Goal: Task Accomplishment & Management: Complete application form

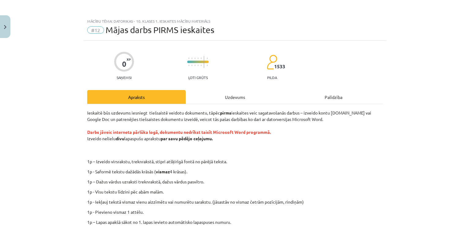
scroll to position [101, 0]
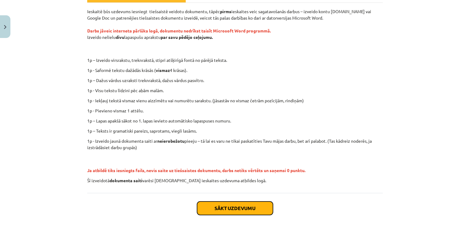
click at [223, 210] on button "Sākt uzdevumu" at bounding box center [235, 207] width 76 height 13
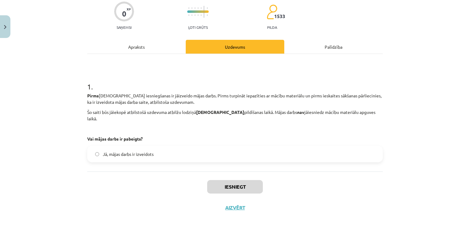
scroll to position [50, 0]
click at [149, 52] on div "Apraksts" at bounding box center [136, 47] width 99 height 14
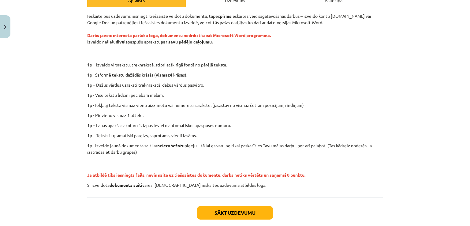
scroll to position [97, 0]
click at [235, 212] on button "Sākt uzdevumu" at bounding box center [235, 212] width 76 height 13
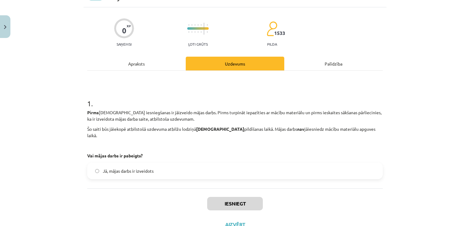
scroll to position [15, 0]
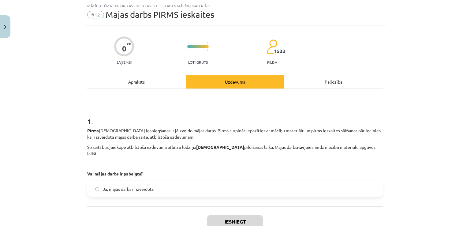
click at [197, 181] on label "Jā, mājas darbs ir izveidots" at bounding box center [235, 188] width 294 height 15
click at [227, 215] on button "Iesniegt" at bounding box center [235, 221] width 56 height 13
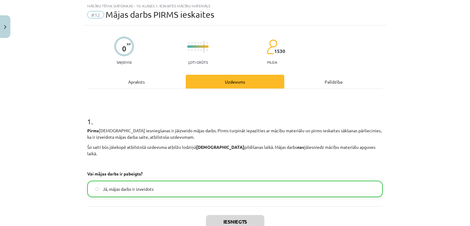
scroll to position [70, 0]
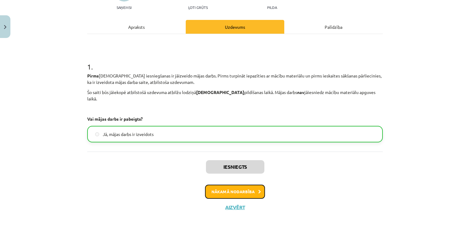
click at [229, 184] on button "Nākamā nodarbība" at bounding box center [235, 191] width 60 height 14
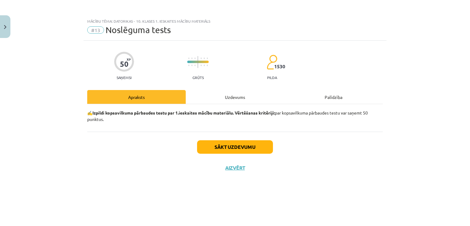
click at [239, 96] on div "Uzdevums" at bounding box center [235, 97] width 99 height 14
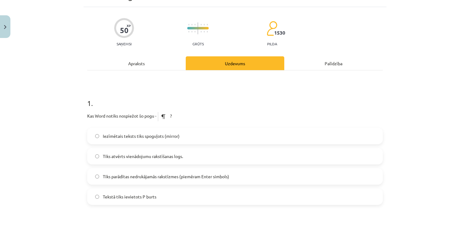
scroll to position [33, 0]
click at [156, 57] on div "Apraksts" at bounding box center [136, 64] width 99 height 14
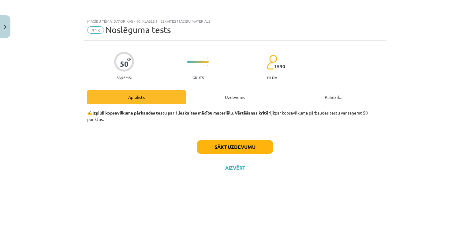
scroll to position [0, 0]
click at [247, 147] on button "Sākt uzdevumu" at bounding box center [235, 146] width 76 height 13
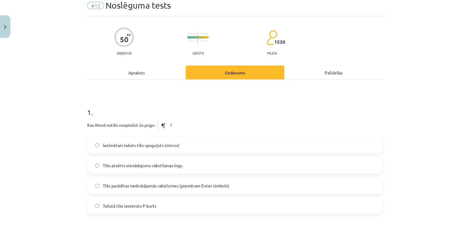
scroll to position [29, 0]
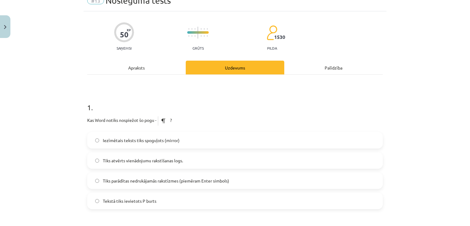
click at [222, 178] on span "Tiks parādītas nedrukājamās rakstīzmes (piemēram Enter simbols)" at bounding box center [166, 180] width 126 height 6
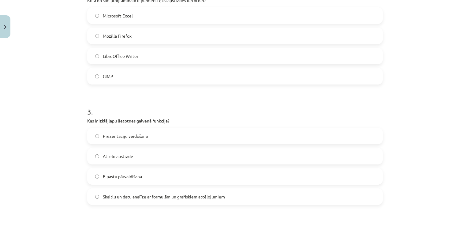
scroll to position [277, 0]
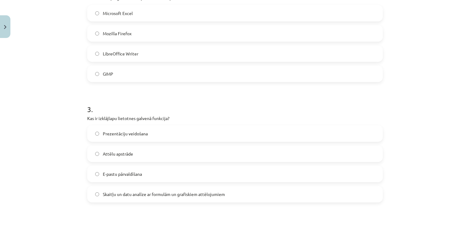
click at [195, 193] on span "Skaitļu un datu analīze ar formulām un grafiskiem attēlojumiem" at bounding box center [164, 194] width 122 height 6
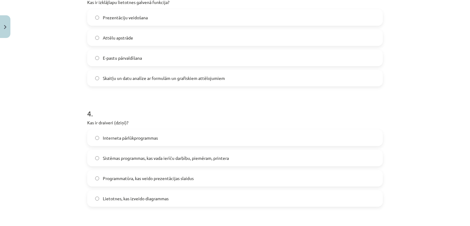
scroll to position [396, 0]
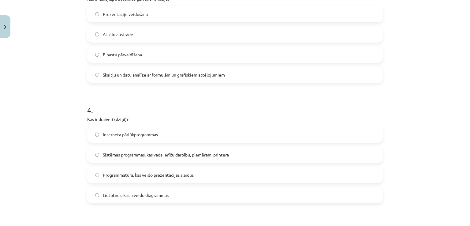
click at [171, 154] on span "Sistēmas programmas, kas vada ierīču darbību, piemēram, printera" at bounding box center [166, 154] width 126 height 6
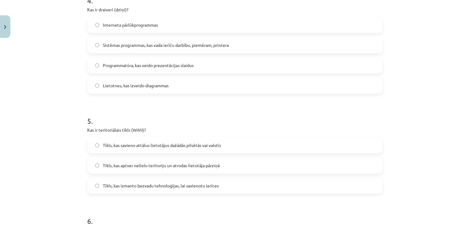
scroll to position [507, 0]
click at [203, 141] on span "Tīkls, kas savieno attālus lietotājus dažādās pilsētās vai valstīs" at bounding box center [162, 144] width 118 height 6
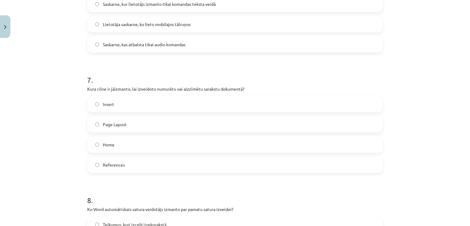
scroll to position [769, 0]
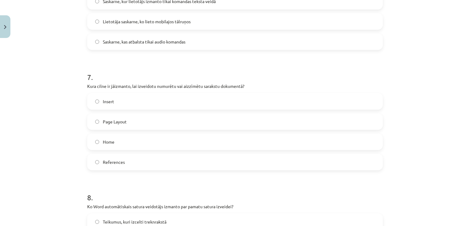
click at [138, 145] on label "Home" at bounding box center [235, 141] width 294 height 15
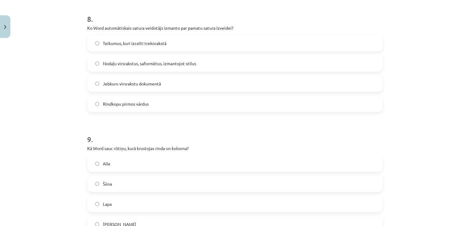
scroll to position [948, 0]
click at [265, 81] on label "Jebkuru virsrakstu dokumentā" at bounding box center [235, 82] width 294 height 15
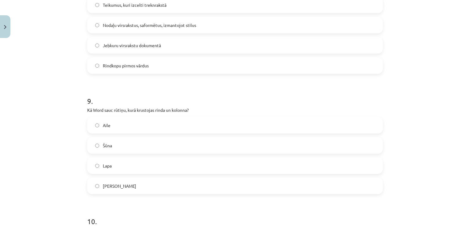
scroll to position [991, 0]
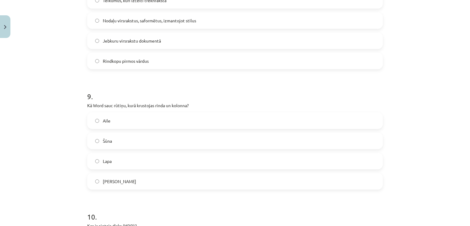
click at [143, 137] on label "Šūna" at bounding box center [235, 140] width 294 height 15
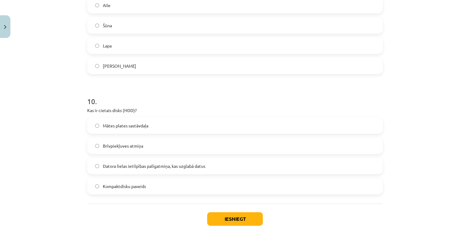
scroll to position [1108, 0]
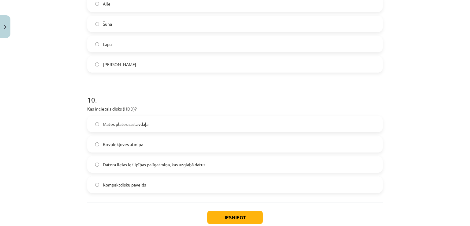
click at [217, 162] on label "Datora lielas ietilpības palīgatmiņa, kas uzglabā datus" at bounding box center [235, 164] width 294 height 15
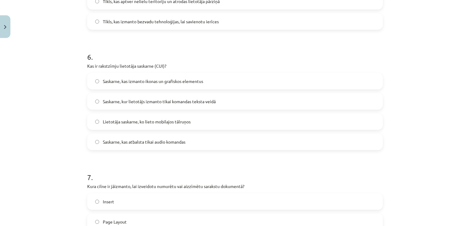
scroll to position [667, 0]
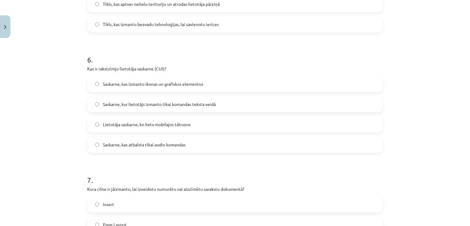
click at [183, 104] on span "Saskarne, kur lietotājs izmanto tikai komandas teksta veidā" at bounding box center [159, 104] width 113 height 6
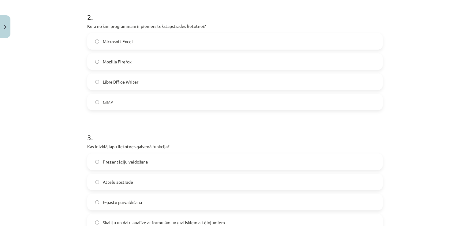
scroll to position [248, 0]
click at [127, 79] on span "LibreOffice Writer" at bounding box center [120, 82] width 35 height 6
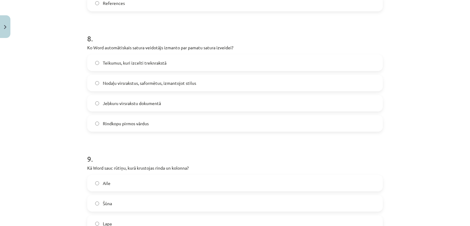
scroll to position [928, 0]
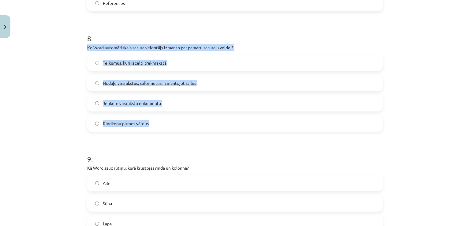
drag, startPoint x: 83, startPoint y: 48, endPoint x: 179, endPoint y: 115, distance: 116.6
copy div "Ko Word automātiskais satura veidotājs izmanto par pamatu satura izveidei? Teik…"
click at [176, 89] on label "Nodaļu virsrakstus, saformētus, izmantojot stilus" at bounding box center [235, 82] width 294 height 15
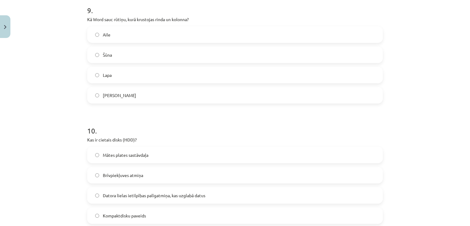
scroll to position [1145, 0]
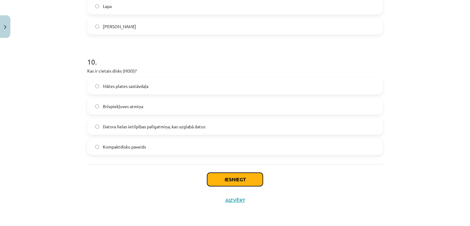
click at [228, 180] on button "Iesniegt" at bounding box center [235, 179] width 56 height 13
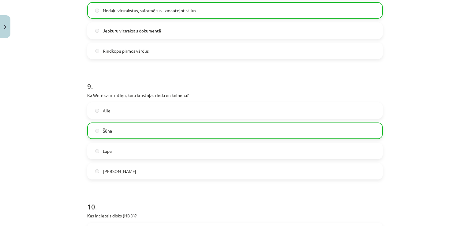
scroll to position [1165, 0]
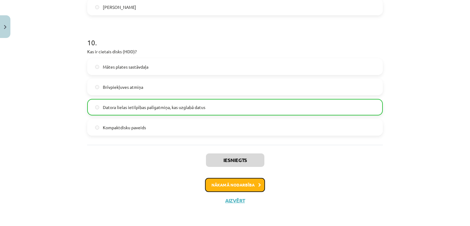
click at [240, 187] on button "Nākamā nodarbība" at bounding box center [235, 185] width 60 height 14
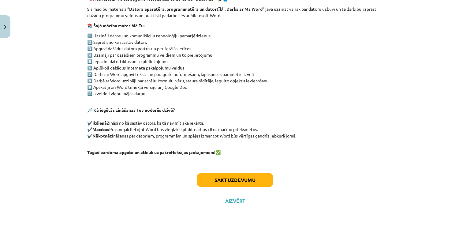
scroll to position [0, 0]
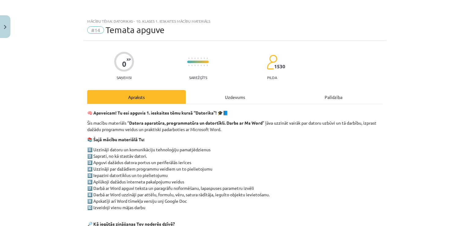
click at [243, 97] on div "Uzdevums" at bounding box center [235, 97] width 99 height 14
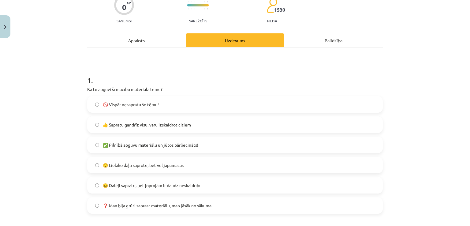
scroll to position [61, 0]
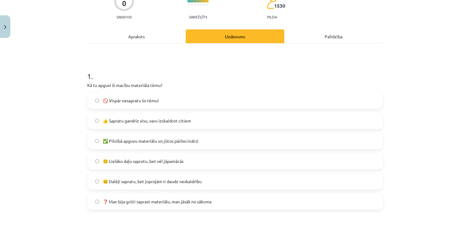
click at [210, 120] on label "👍 Sapratu gandrīz visu, varu izskaidrot citiem" at bounding box center [235, 120] width 294 height 15
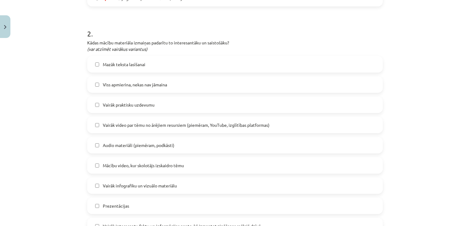
scroll to position [264, 0]
click at [188, 102] on label "Vairāk praktisku uzdevumu" at bounding box center [235, 104] width 294 height 15
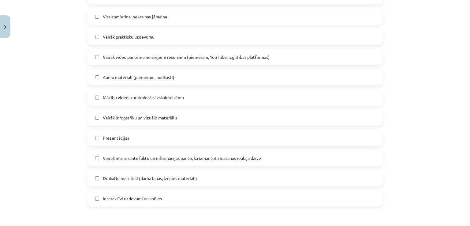
scroll to position [331, 0]
click at [199, 99] on label "Mācību video, kur skolotājs izskaidro tēmu" at bounding box center [235, 97] width 294 height 15
click at [179, 115] on label "Vairāk infografiku un vizuālo materiālu" at bounding box center [235, 117] width 294 height 15
click at [187, 116] on label "Vairāk infografiku un vizuālo materiālu" at bounding box center [235, 117] width 294 height 15
click at [197, 161] on label "Vairāk interesantu faktu un informācijas par to, kā izmantot zināšanas reālajā …" at bounding box center [235, 158] width 294 height 15
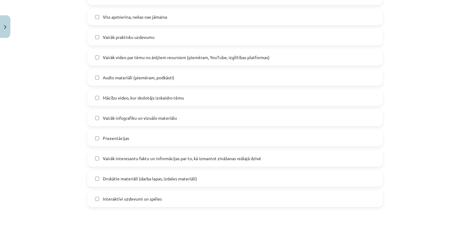
scroll to position [332, 0]
click at [151, 195] on span "Interaktīvi uzdevumi un spēles" at bounding box center [132, 198] width 59 height 6
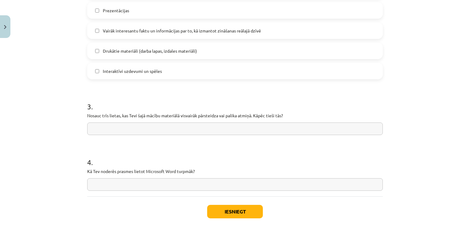
scroll to position [459, 0]
click at [195, 131] on input "text" at bounding box center [235, 128] width 296 height 13
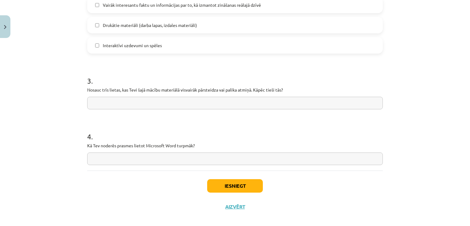
scroll to position [491, 0]
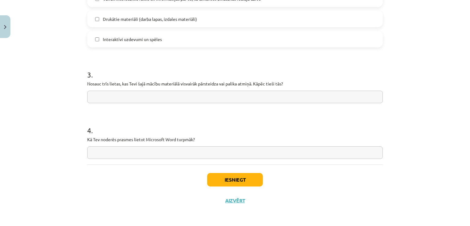
click at [201, 150] on input "text" at bounding box center [235, 152] width 296 height 13
type input "**********"
click at [179, 94] on input "text" at bounding box center [235, 97] width 296 height 13
type input "**********"
click at [179, 156] on input "**********" at bounding box center [235, 152] width 296 height 13
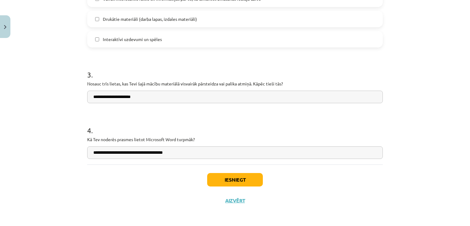
type input "**********"
click at [181, 97] on input "**********" at bounding box center [235, 97] width 296 height 13
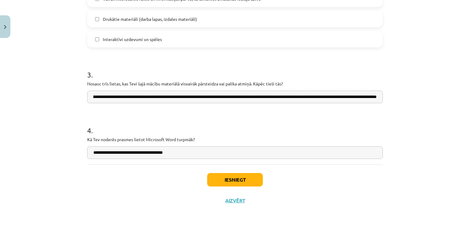
scroll to position [0, 183]
drag, startPoint x: 161, startPoint y: 100, endPoint x: 374, endPoint y: 97, distance: 213.3
click at [374, 97] on input "**********" at bounding box center [235, 97] width 296 height 13
type input "**********"
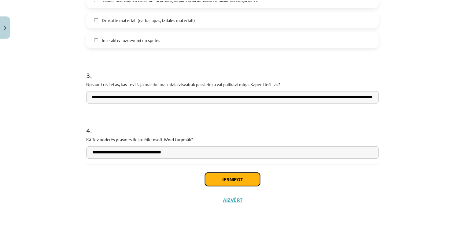
scroll to position [0, 0]
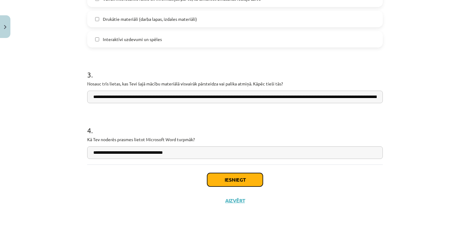
click at [233, 181] on button "Iesniegt" at bounding box center [235, 179] width 56 height 13
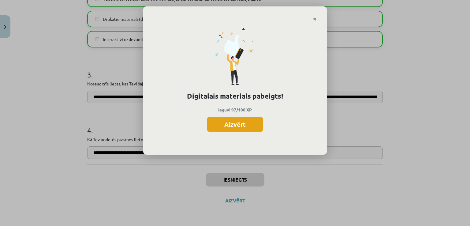
click at [243, 126] on button "Aizvērt" at bounding box center [235, 124] width 56 height 15
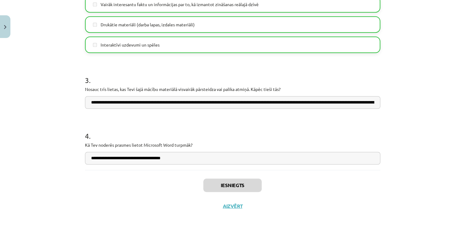
scroll to position [491, 0]
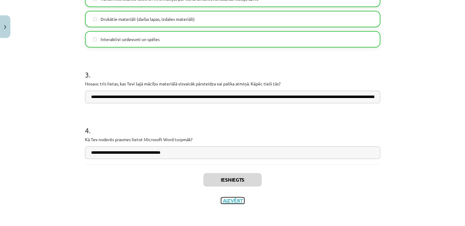
click at [233, 200] on button "Aizvērt" at bounding box center [232, 200] width 23 height 6
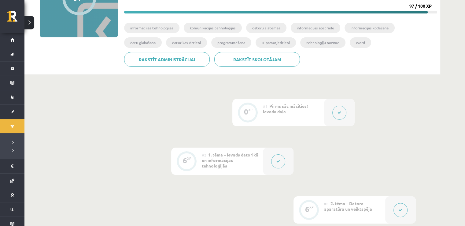
scroll to position [0, 0]
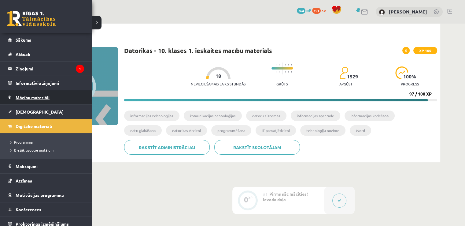
click at [35, 96] on span "Mācību materiāli" at bounding box center [33, 98] width 34 height 6
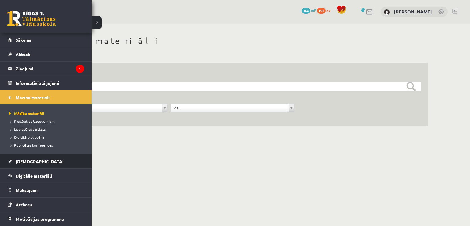
click at [26, 156] on link "[DEMOGRAPHIC_DATA]" at bounding box center [46, 161] width 76 height 14
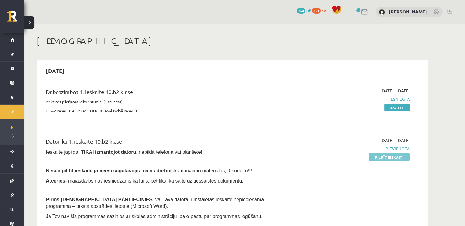
click at [405, 160] on link "Pildīt ieskaiti" at bounding box center [389, 157] width 41 height 8
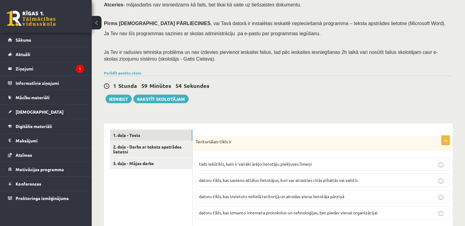
scroll to position [73, 0]
click at [141, 164] on link "3. daļa - Mājas darbs" at bounding box center [151, 163] width 82 height 11
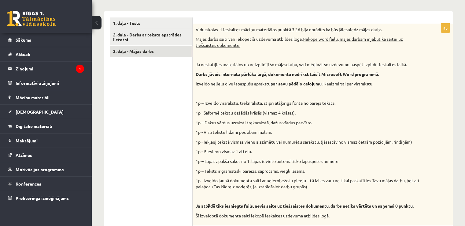
scroll to position [176, 0]
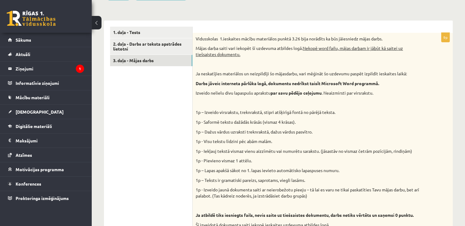
drag, startPoint x: 296, startPoint y: 61, endPoint x: 336, endPoint y: 59, distance: 39.8
click at [336, 59] on div "Vidusskolas 1.ieskaites mācību materiālos punktā 3.26 bija norādīts ka būs jāie…" at bounding box center [323, 134] width 260 height 202
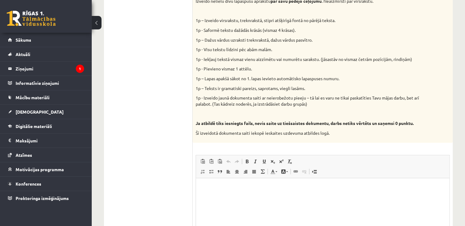
scroll to position [269, 0]
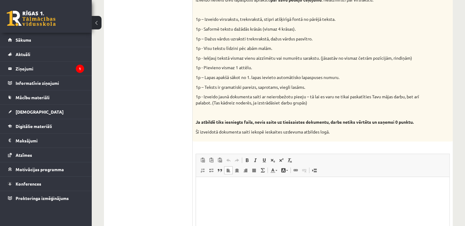
click at [240, 188] on p "Editor, wiswyg-editor-user-answer-47025029132280" at bounding box center [322, 186] width 241 height 6
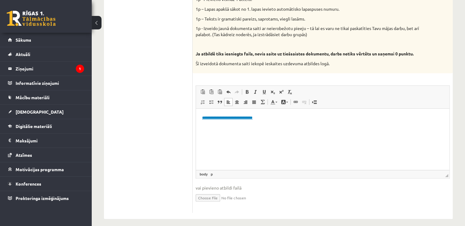
scroll to position [338, 0]
click at [333, 129] on strong "**********" at bounding box center [271, 128] width 138 height 4
click at [329, 137] on html "**********" at bounding box center [323, 122] width 254 height 29
click at [390, 133] on html "**********" at bounding box center [323, 122] width 254 height 29
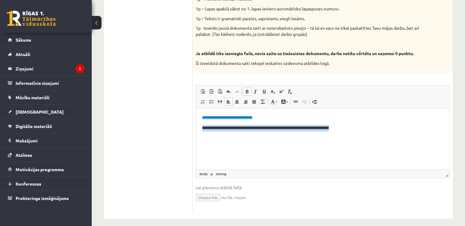
drag, startPoint x: 396, startPoint y: 131, endPoint x: 200, endPoint y: 125, distance: 195.9
click at [200, 125] on html "**********" at bounding box center [323, 122] width 254 height 29
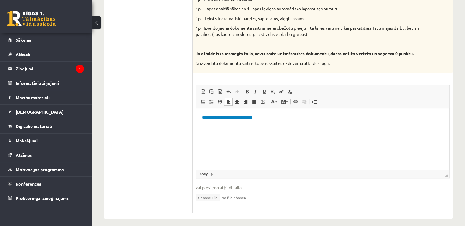
click at [275, 123] on body "**********" at bounding box center [322, 122] width 241 height 17
click at [284, 121] on p "**********" at bounding box center [322, 117] width 241 height 6
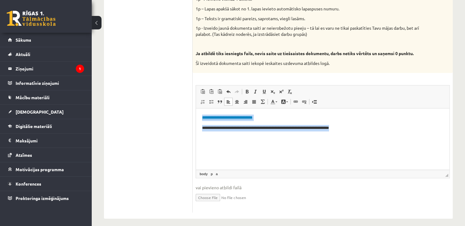
drag, startPoint x: 386, startPoint y: 131, endPoint x: 192, endPoint y: 112, distance: 194.9
click at [196, 112] on html "**********" at bounding box center [323, 127] width 254 height 39
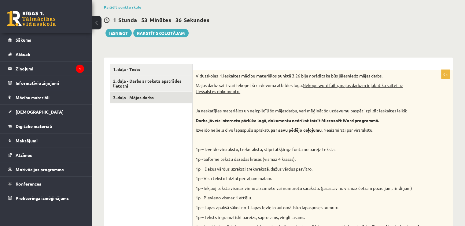
scroll to position [139, 0]
click at [135, 83] on link "2. daļa - Darbs ar teksta apstrādes lietotni" at bounding box center [151, 84] width 82 height 17
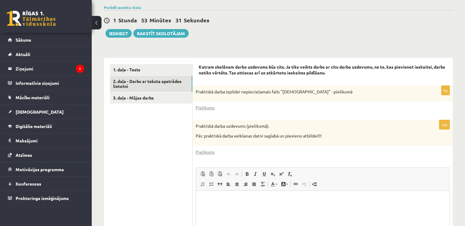
scroll to position [0, 0]
click at [136, 72] on link "1. daļa - Tests" at bounding box center [151, 69] width 82 height 11
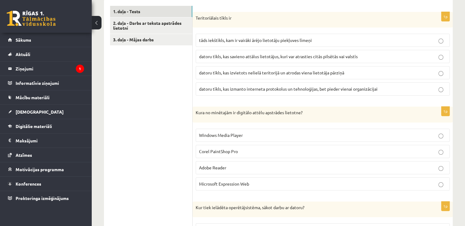
scroll to position [198, 0]
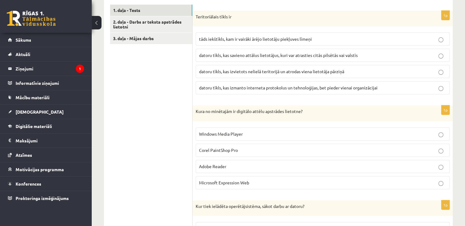
click at [263, 148] on p "Corel PaintShop Pro" at bounding box center [323, 150] width 248 height 6
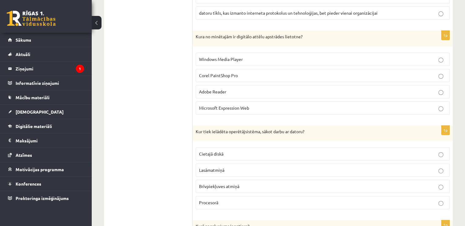
scroll to position [273, 0]
click at [261, 184] on p "Brīvpiekļuves atmiņā" at bounding box center [323, 186] width 248 height 6
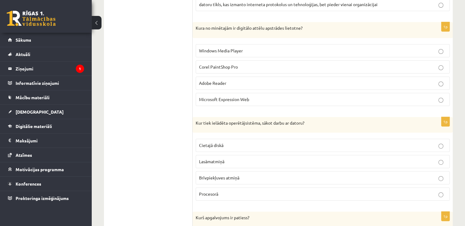
scroll to position [283, 0]
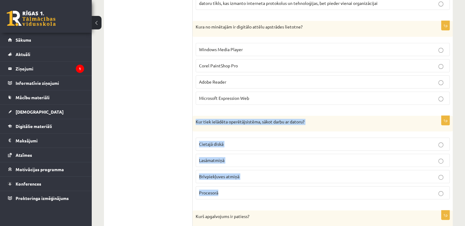
drag, startPoint x: 196, startPoint y: 121, endPoint x: 233, endPoint y: 197, distance: 84.7
click at [233, 197] on div "1p Kur tiek ielādēta operētājsistēma, sākot darbu ar datoru? Cietajā diskā [GEO…" at bounding box center [323, 160] width 260 height 89
copy div "Kur tiek ielādēta operētājsistēma, sākot darbu ar datoru? Cietajā diskā Lasāmat…"
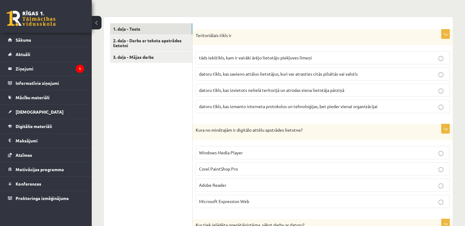
scroll to position [179, 0]
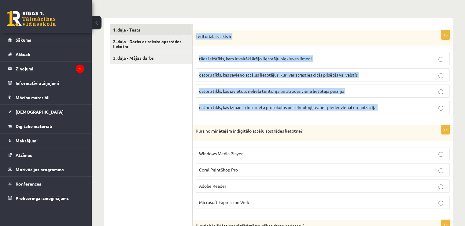
drag, startPoint x: 195, startPoint y: 36, endPoint x: 392, endPoint y: 108, distance: 210.0
click at [392, 108] on div "1p Teritoriālais tīkls ir tāds iekštīkls, kam ir vairāki ārējo lietotāju piekļu…" at bounding box center [323, 74] width 260 height 89
copy div "Teritoriālais tīkls ir tāds iekštīkls, kam ir vairāki ārējo lietotāju piekļuves…"
click at [352, 79] on label "datoru tīkls, kas savieno attālus lietotājus, kuri var atrasties citās pilsētās…" at bounding box center [323, 74] width 254 height 13
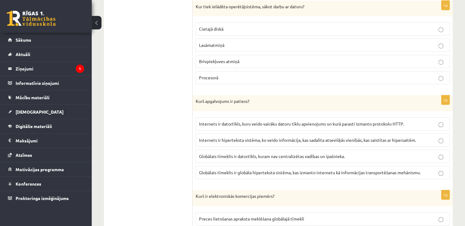
scroll to position [398, 0]
click at [203, 96] on div "Kurš apgalvojums ir patiess?" at bounding box center [323, 103] width 260 height 16
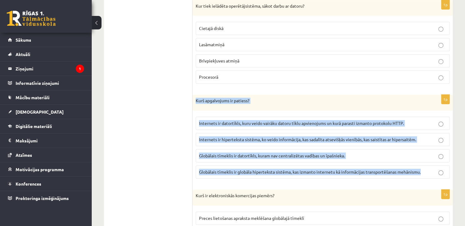
drag, startPoint x: 196, startPoint y: 98, endPoint x: 434, endPoint y: 168, distance: 248.0
click at [434, 168] on div "1p [PERSON_NAME] apgalvojums ir patiess? Internets ir datortīkls, kuru veido va…" at bounding box center [323, 139] width 260 height 89
copy div "Kurš apgalvojums ir patiess? Internets ir datortīkls, kuru veido vairāku datoru…"
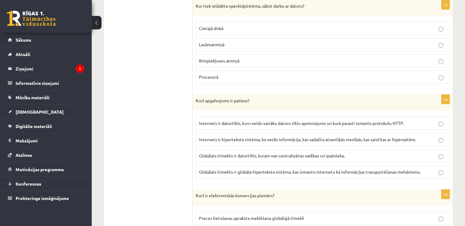
click at [314, 169] on span "Globālais tīmeklis ir globāla hiperteksta sistēma, kas izmanto internetu kā inf…" at bounding box center [310, 172] width 222 height 6
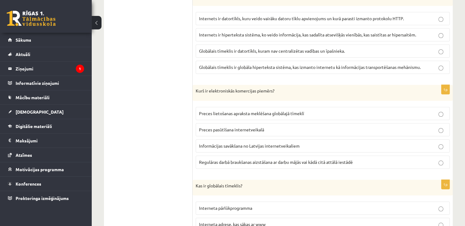
scroll to position [503, 0]
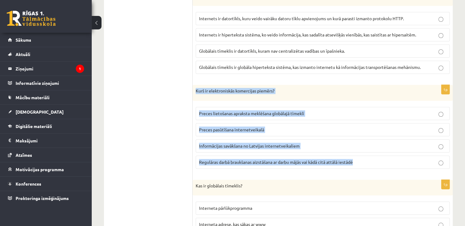
drag, startPoint x: 194, startPoint y: 88, endPoint x: 374, endPoint y: 156, distance: 192.9
click at [374, 156] on div "1p Kurš ir elektroniskās komercijas piemērs? Preces lietošanas apraksta meklēša…" at bounding box center [323, 129] width 260 height 89
copy div "Kurš ir elektroniskās komercijas piemērs? Preces lietošanas apraksta meklēšana …"
click at [250, 126] on p "Preces pasūtīšana internetveikalā" at bounding box center [323, 129] width 248 height 6
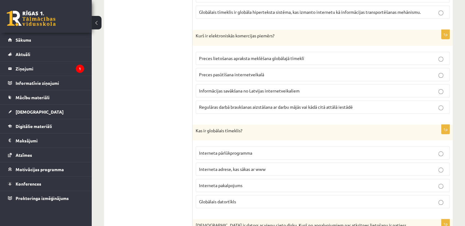
scroll to position [567, 0]
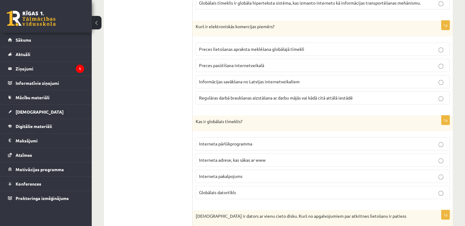
click at [250, 157] on span "Interneta adrese, kas sākas ar www" at bounding box center [232, 160] width 67 height 6
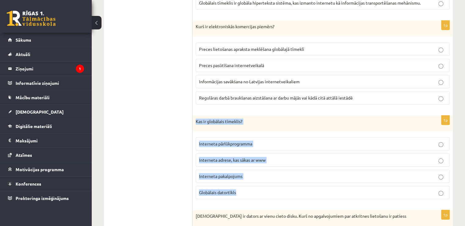
drag, startPoint x: 196, startPoint y: 118, endPoint x: 260, endPoint y: 185, distance: 92.2
click at [260, 185] on div "1p Kas ir globālais tīmeklis? Interneta pārlūkprogramma Interneta adrese, kas s…" at bounding box center [323, 159] width 260 height 89
copy div "Kas ir globālais tīmeklis? Interneta pārlūkprogramma Interneta adrese, kas sāka…"
click at [237, 173] on span "Interneta pakalpojums" at bounding box center [220, 176] width 43 height 6
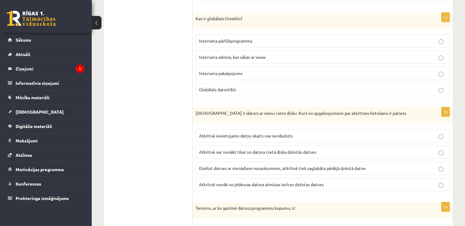
scroll to position [671, 0]
drag, startPoint x: 198, startPoint y: 106, endPoint x: 248, endPoint y: 121, distance: 52.0
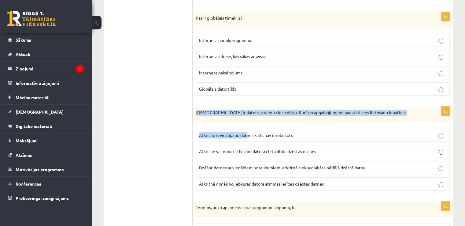
click at [248, 121] on div "1p Jānim ir dators ar vienu cieto disku. Kurš no apgalvojumiem par atkritnes li…" at bounding box center [323, 150] width 260 height 89
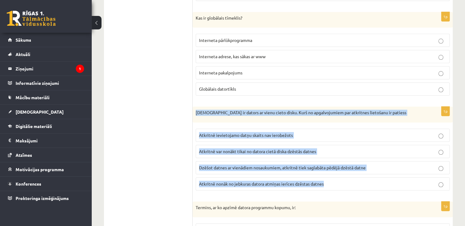
drag, startPoint x: 194, startPoint y: 109, endPoint x: 367, endPoint y: 184, distance: 188.6
click at [367, 184] on div "1p Jānim ir dators ar vienu cieto disku. Kurš no apgalvojumiem par atkritnes li…" at bounding box center [323, 150] width 260 height 89
copy div "[DEMOGRAPHIC_DATA] ir dators ar vienu cieto disku. Kurš no apgalvojumiem par at…"
click at [244, 150] on span "Atkritnē var nonākt tikai no datora cietā diska dzēstās datnes" at bounding box center [257, 151] width 117 height 6
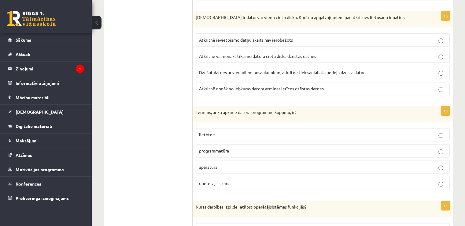
scroll to position [767, 0]
click at [269, 147] on p "programmatūra" at bounding box center [323, 150] width 248 height 6
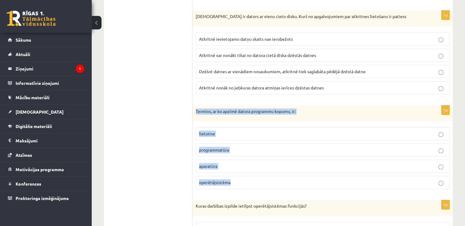
drag, startPoint x: 193, startPoint y: 106, endPoint x: 261, endPoint y: 173, distance: 95.2
click at [261, 173] on div "1p Termins, ar ko apzīmē datora programmu kopumu, ir: lietotne programmatūra ap…" at bounding box center [323, 149] width 260 height 89
copy div "Termins, ar ko apzīmē datora programmu kopumu, ir: lietotne programmatūra apara…"
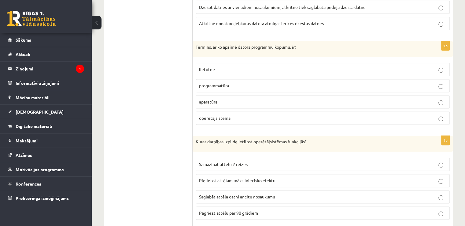
scroll to position [842, 0]
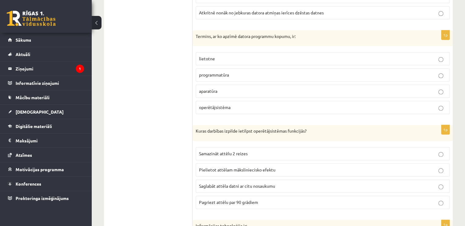
click at [299, 183] on p "Saglabāt attēla datni ar citu nosaukumu" at bounding box center [323, 186] width 248 height 6
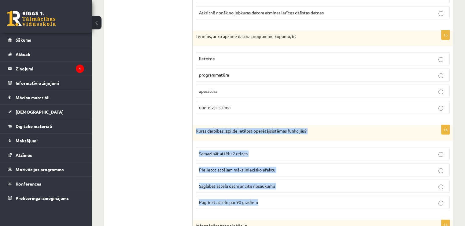
drag, startPoint x: 195, startPoint y: 127, endPoint x: 281, endPoint y: 198, distance: 112.3
click at [281, 198] on div "1p [PERSON_NAME] darbības izpilde ietilpst operētājsistēmas funkcijās? Samazinā…" at bounding box center [323, 169] width 260 height 89
copy div "Kuras darbības izpilde ietilpst operētājsistēmas funkcijās? Samazināt attēlu 2 …"
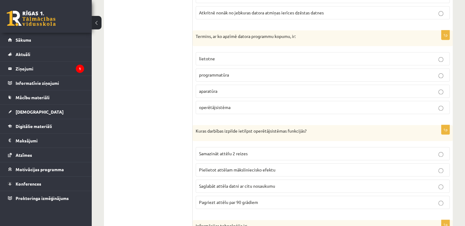
click at [146, 129] on ul "1. daļa - Tests 2. daļa - Darbs ar teksta apstrādes lietotni 3. daļa - Mājas da…" at bounding box center [151, 216] width 83 height 1711
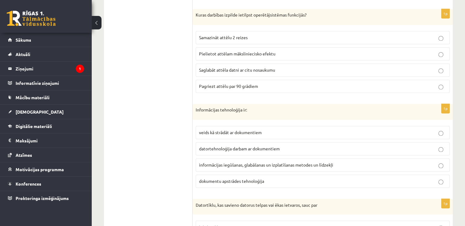
scroll to position [958, 0]
click at [293, 161] on p "informācijas iegūšanas, glabāšanas un izplatīšanas metodes un līdzekļi" at bounding box center [323, 164] width 248 height 6
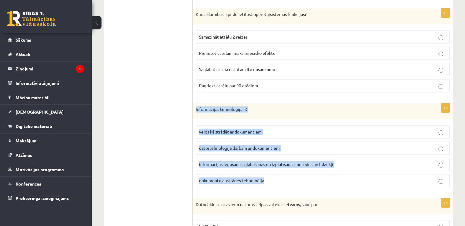
drag, startPoint x: 196, startPoint y: 103, endPoint x: 299, endPoint y: 181, distance: 128.9
click at [299, 181] on div "1p Informācijas tehnoloģija ir: veids kā strādāt ar dokumentiem datortehnoloģij…" at bounding box center [323, 147] width 260 height 89
copy div "Informācijas tehnoloģija ir: veids kā strādāt ar dokumentiem datortehnoloģija d…"
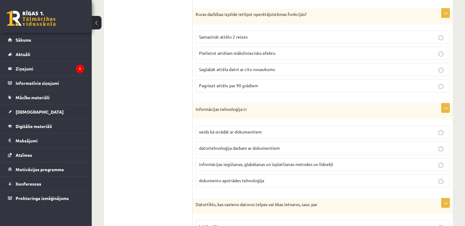
click at [149, 150] on ul "1. daļa - Tests 2. daļa - Darbs ar teksta apstrādes lietotni 3. daļa - Mājas da…" at bounding box center [151, 100] width 83 height 1711
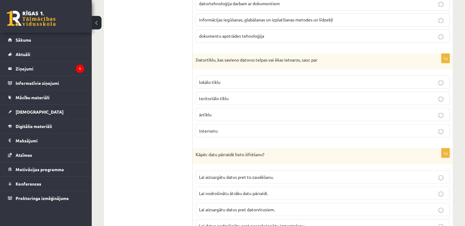
scroll to position [1103, 0]
click at [275, 78] on p "lokālo tīklu" at bounding box center [323, 81] width 248 height 6
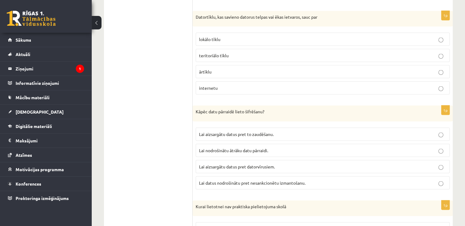
scroll to position [1150, 0]
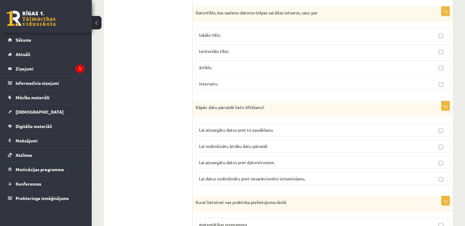
click at [289, 175] on p "Lai datus nodrošinātu pret nesankcionētu izmantošanu." at bounding box center [323, 178] width 248 height 6
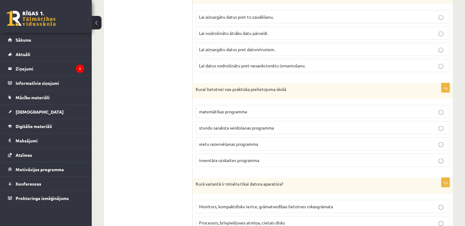
scroll to position [1267, 0]
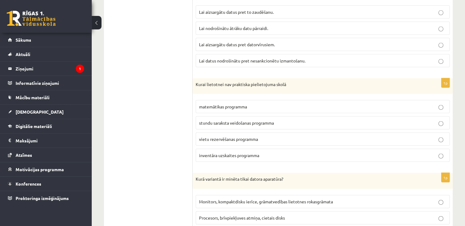
click at [268, 136] on p "vietu rezervēšanas programma" at bounding box center [323, 139] width 248 height 6
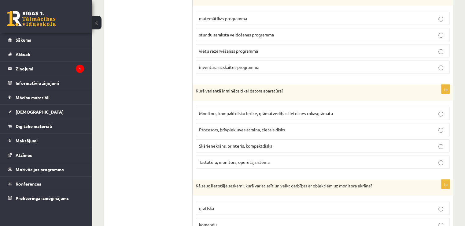
scroll to position [1356, 0]
click at [266, 126] on span "Procesors, brīvpiekļuves atmiņa, cietais disks" at bounding box center [242, 129] width 86 height 6
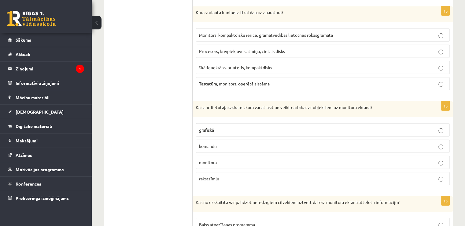
scroll to position [1433, 0]
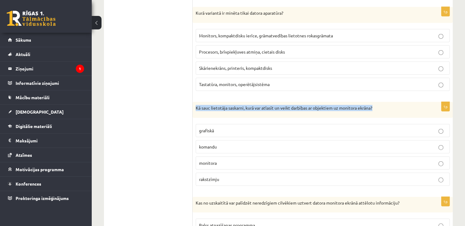
drag, startPoint x: 197, startPoint y: 101, endPoint x: 374, endPoint y: 105, distance: 177.8
click at [374, 105] on div "Kā sauc lietotāja saskarni, kurā var atlasīt un veikt darbības ar objektiem uz …" at bounding box center [323, 110] width 260 height 16
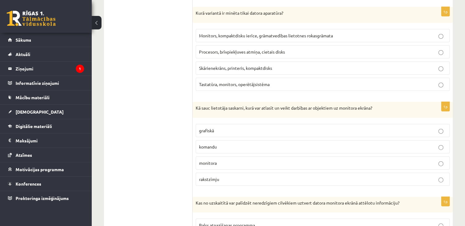
click at [317, 143] on p "komandu" at bounding box center [323, 146] width 248 height 6
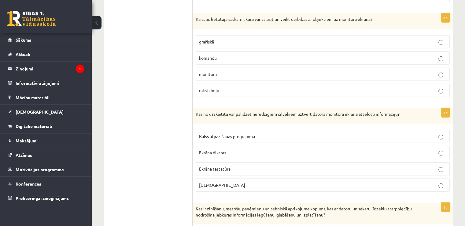
scroll to position [1522, 0]
click at [253, 149] on p "Ekrāna diktors" at bounding box center [323, 152] width 248 height 6
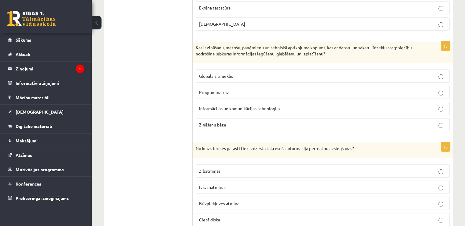
scroll to position [1698, 0]
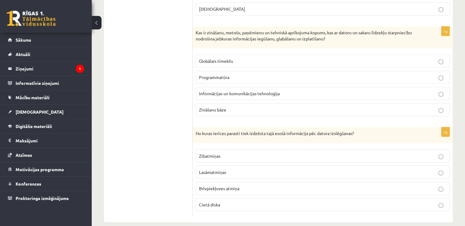
click at [293, 153] on p "Zibatmiņas" at bounding box center [323, 156] width 248 height 6
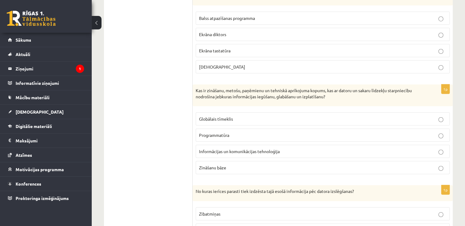
scroll to position [1639, 0]
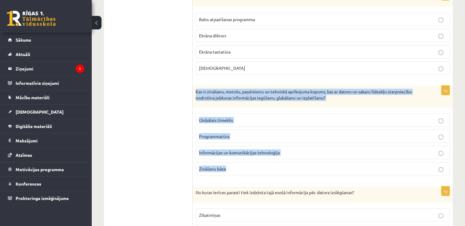
drag, startPoint x: 195, startPoint y: 84, endPoint x: 294, endPoint y: 155, distance: 122.1
click at [294, 155] on div "1p Kas ir zināšanu, metošu, paņēmienu un tehniskā aprīkojuma kopums, kas ar dat…" at bounding box center [323, 133] width 260 height 95
copy div "Kas ir zināšanu, metošu, paņēmienu un tehniskā aprīkojuma kopums, kas ar datoru…"
click at [246, 148] on label "Informācijas un komunikācijas tehnoloģija" at bounding box center [323, 152] width 254 height 13
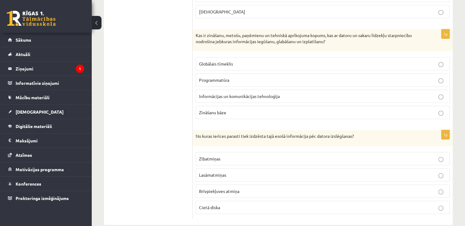
scroll to position [1698, 0]
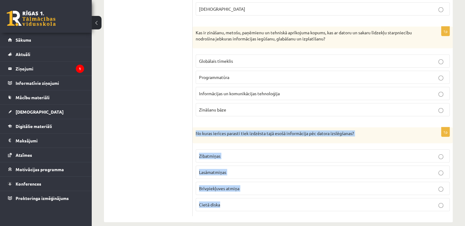
drag, startPoint x: 196, startPoint y: 122, endPoint x: 290, endPoint y: 190, distance: 116.2
click at [290, 190] on div "1p No [PERSON_NAME] ierīces parasti tiek izdzēsta [PERSON_NAME] informācija pēc…" at bounding box center [323, 171] width 260 height 89
click at [262, 185] on p "Brīvpiekļuves atmiņa" at bounding box center [323, 188] width 248 height 6
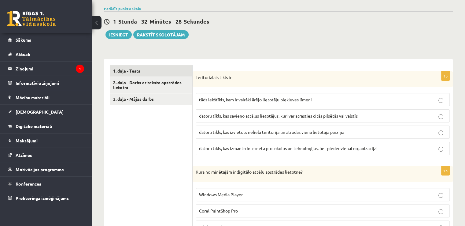
scroll to position [136, 0]
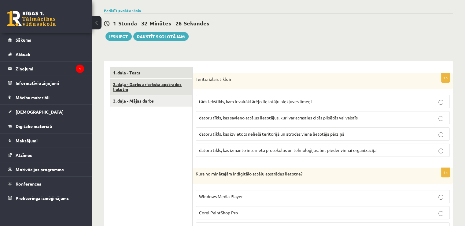
click at [143, 88] on link "2. daļa - Darbs ar teksta apstrādes lietotni" at bounding box center [151, 87] width 82 height 17
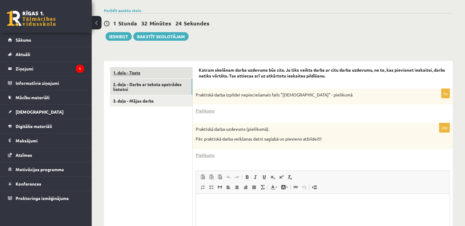
scroll to position [0, 0]
click at [158, 69] on link "1. daļa - Tests" at bounding box center [151, 72] width 82 height 11
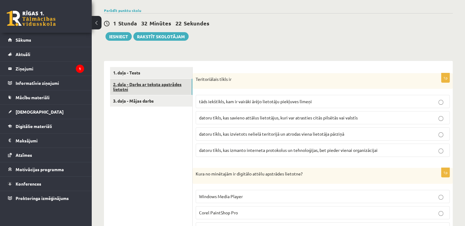
click at [156, 87] on link "2. daļa - Darbs ar teksta apstrādes lietotni" at bounding box center [151, 87] width 82 height 17
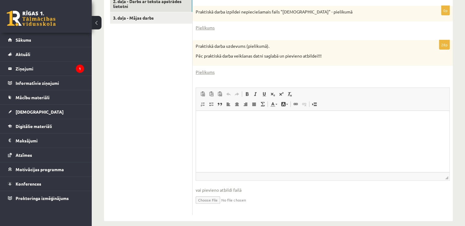
scroll to position [218, 0]
click at [223, 129] on html at bounding box center [323, 120] width 254 height 19
click at [207, 28] on link "Pielikums" at bounding box center [205, 28] width 19 height 6
click at [205, 72] on link "Pielikums" at bounding box center [205, 72] width 19 height 6
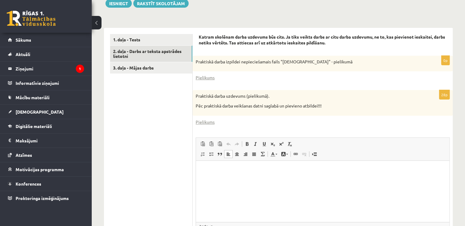
scroll to position [169, 0]
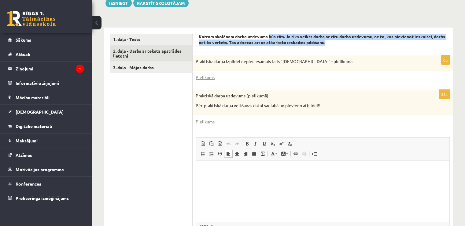
drag, startPoint x: 270, startPoint y: 36, endPoint x: 377, endPoint y: 41, distance: 106.9
click at [377, 41] on p "Katram skolēnam darba uzdevums būs cits. Ja tiks veikts darbs ar citu darba uzd…" at bounding box center [323, 40] width 248 height 12
click at [33, 183] on span "Konferences" at bounding box center [29, 184] width 26 height 6
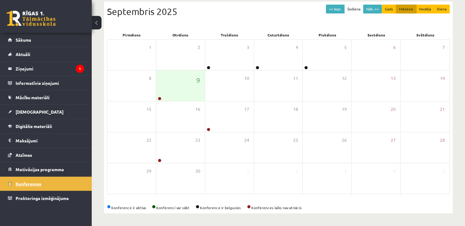
scroll to position [67, 0]
click at [185, 94] on div "9" at bounding box center [180, 85] width 49 height 31
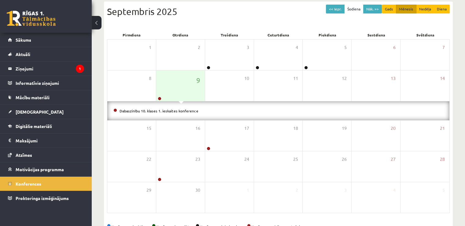
click at [175, 113] on li "Dabaszinību 10. klases 1. ieskaites konference" at bounding box center [279, 110] width 330 height 7
click at [28, 108] on link "[DEMOGRAPHIC_DATA]" at bounding box center [46, 112] width 76 height 14
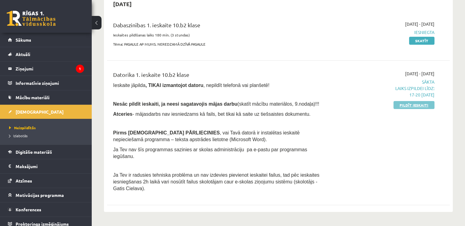
click at [408, 102] on link "Pildīt ieskaiti" at bounding box center [414, 105] width 41 height 8
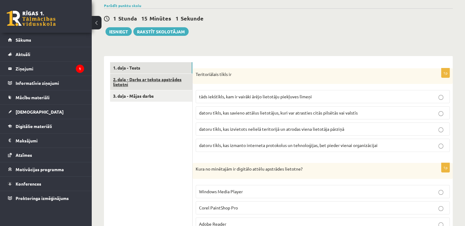
scroll to position [138, 0]
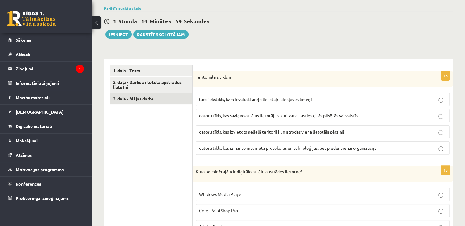
click at [147, 98] on link "3. daļa - Mājas darbs" at bounding box center [151, 98] width 82 height 11
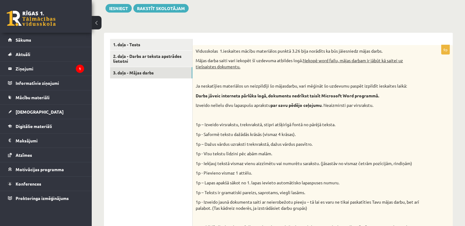
scroll to position [162, 0]
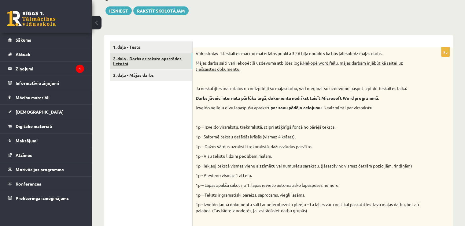
click at [150, 61] on link "2. daļa - Darbs ar teksta apstrādes lietotni" at bounding box center [151, 61] width 82 height 17
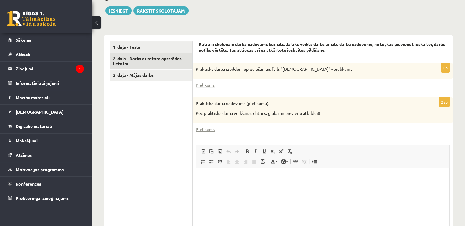
scroll to position [0, 0]
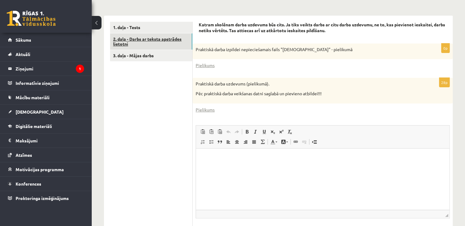
click at [151, 48] on link "2. daļa - Darbs ar teksta apstrādes lietotni" at bounding box center [151, 41] width 82 height 17
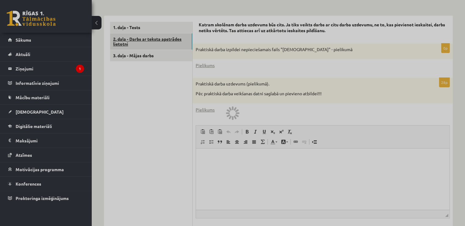
scroll to position [165, 0]
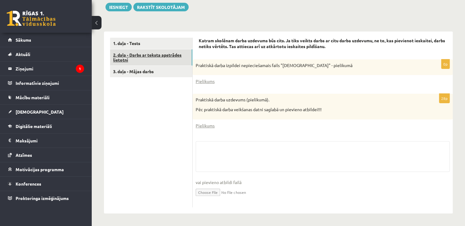
click at [149, 54] on link "2. daļa - Darbs ar teksta apstrādes lietotni" at bounding box center [151, 57] width 82 height 17
click at [149, 67] on link "3. daļa - Mājas darbs" at bounding box center [151, 71] width 82 height 11
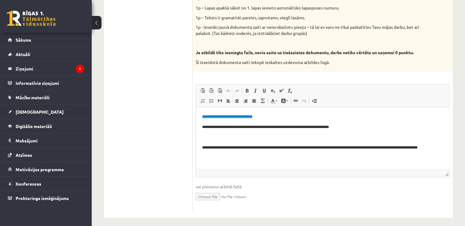
scroll to position [343, 0]
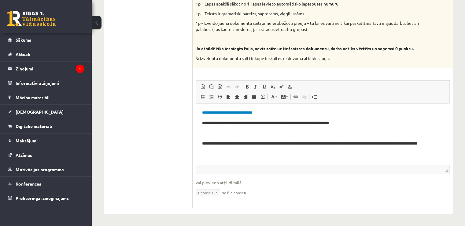
click at [249, 112] on link "**********" at bounding box center [227, 112] width 50 height 4
drag, startPoint x: 272, startPoint y: 116, endPoint x: 218, endPoint y: 117, distance: 53.9
click at [218, 117] on body "**********" at bounding box center [322, 137] width 241 height 54
click at [233, 116] on p "**********" at bounding box center [322, 113] width 241 height 6
drag, startPoint x: 264, startPoint y: 111, endPoint x: 200, endPoint y: 111, distance: 63.9
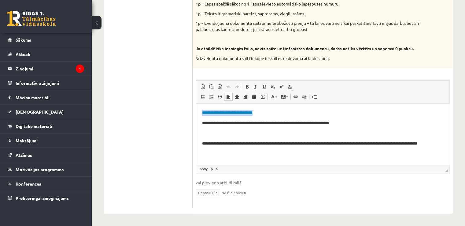
click at [200, 111] on html "**********" at bounding box center [323, 136] width 254 height 66
copy link "**********"
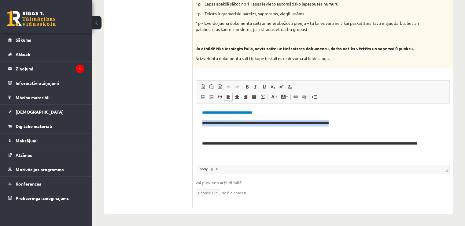
drag, startPoint x: 367, startPoint y: 119, endPoint x: 203, endPoint y: 124, distance: 164.7
click at [203, 124] on p "**********" at bounding box center [320, 123] width 237 height 6
copy p "**********"
click at [264, 140] on body "**********" at bounding box center [322, 137] width 241 height 54
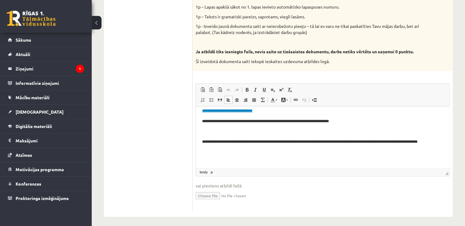
scroll to position [0, 0]
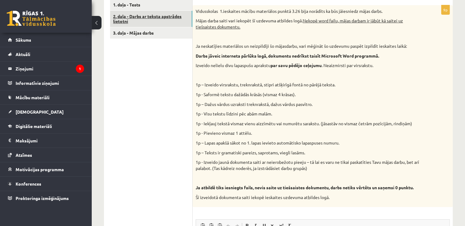
click at [126, 17] on link "2. daļa - Darbs ar teksta apstrādes lietotni" at bounding box center [151, 19] width 82 height 17
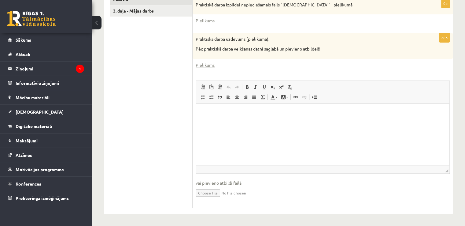
scroll to position [225, 0]
click at [213, 192] on input "file" at bounding box center [323, 192] width 254 height 13
type input "**********"
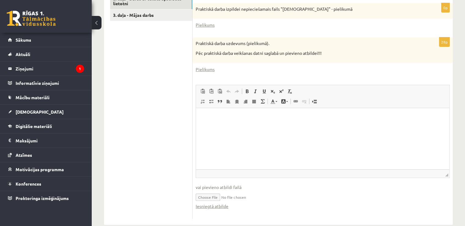
scroll to position [221, 0]
click at [220, 205] on link "Iesniegtā atbilde" at bounding box center [212, 206] width 33 height 6
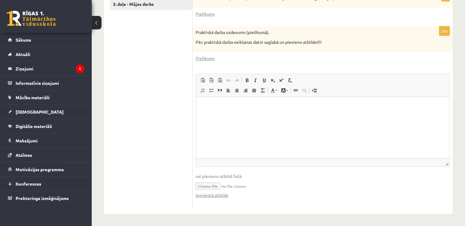
click at [239, 115] on html at bounding box center [323, 106] width 254 height 19
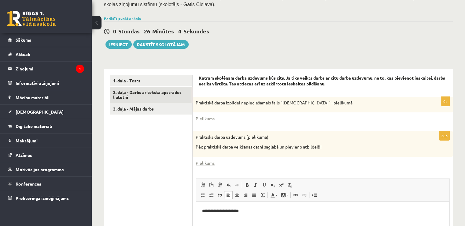
scroll to position [127, 0]
click at [114, 45] on button "Iesniegt" at bounding box center [119, 45] width 26 height 9
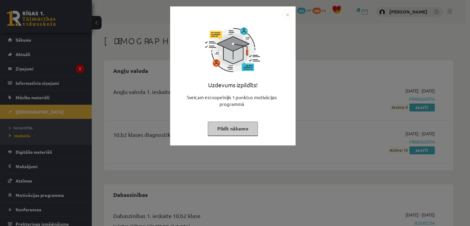
click at [289, 17] on img "Close" at bounding box center [287, 14] width 9 height 9
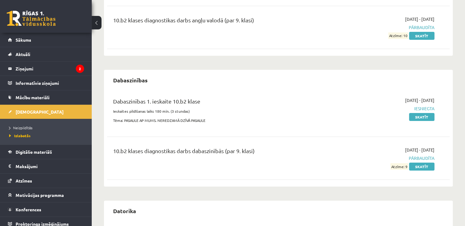
scroll to position [114, 0]
